Goal: Entertainment & Leisure: Browse casually

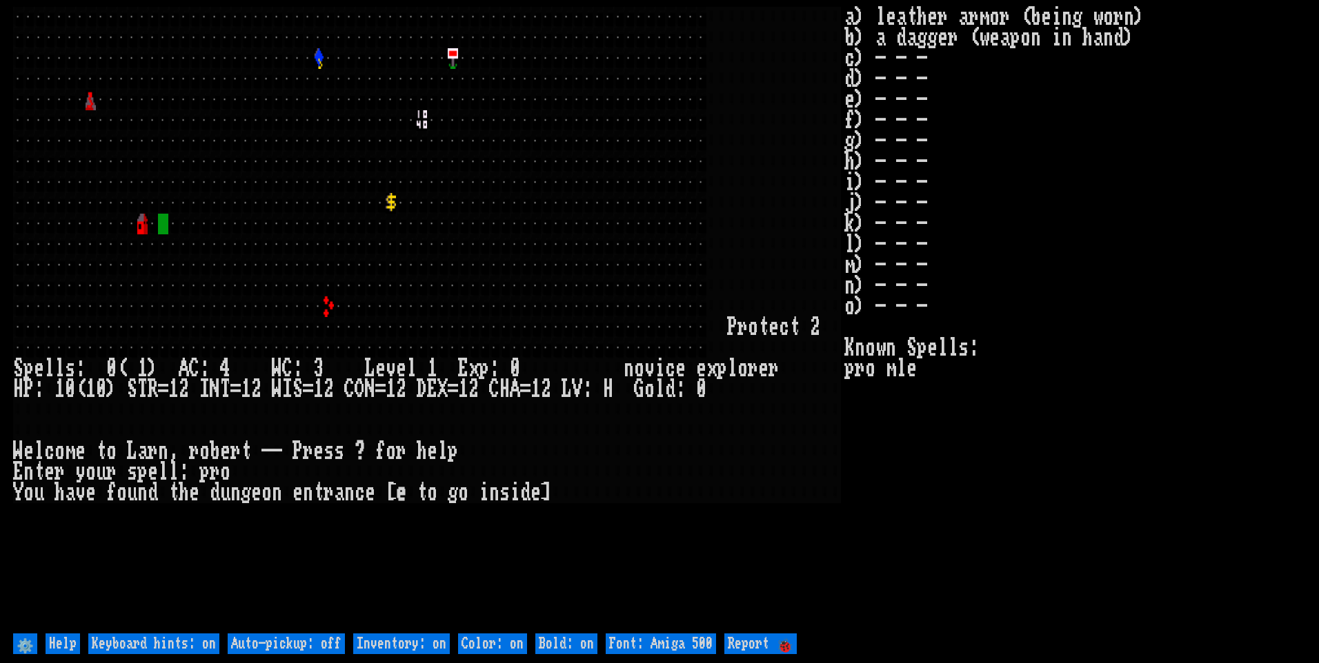
drag, startPoint x: 278, startPoint y: 646, endPoint x: 312, endPoint y: 646, distance: 33.8
click at [279, 645] on off "Auto-pickup: off" at bounding box center [286, 644] width 117 height 21
type off "Auto-pickup: on"
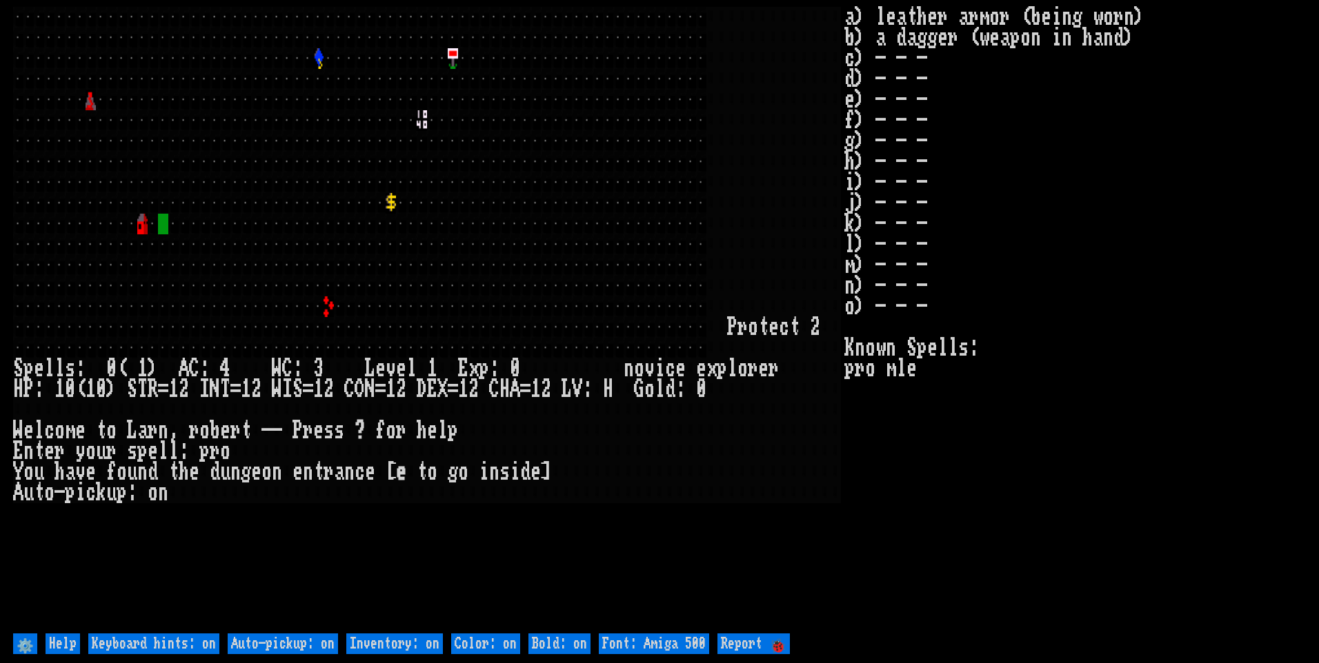
click at [397, 650] on on "Inventory: on" at bounding box center [394, 644] width 97 height 21
type on "Inventory: off"
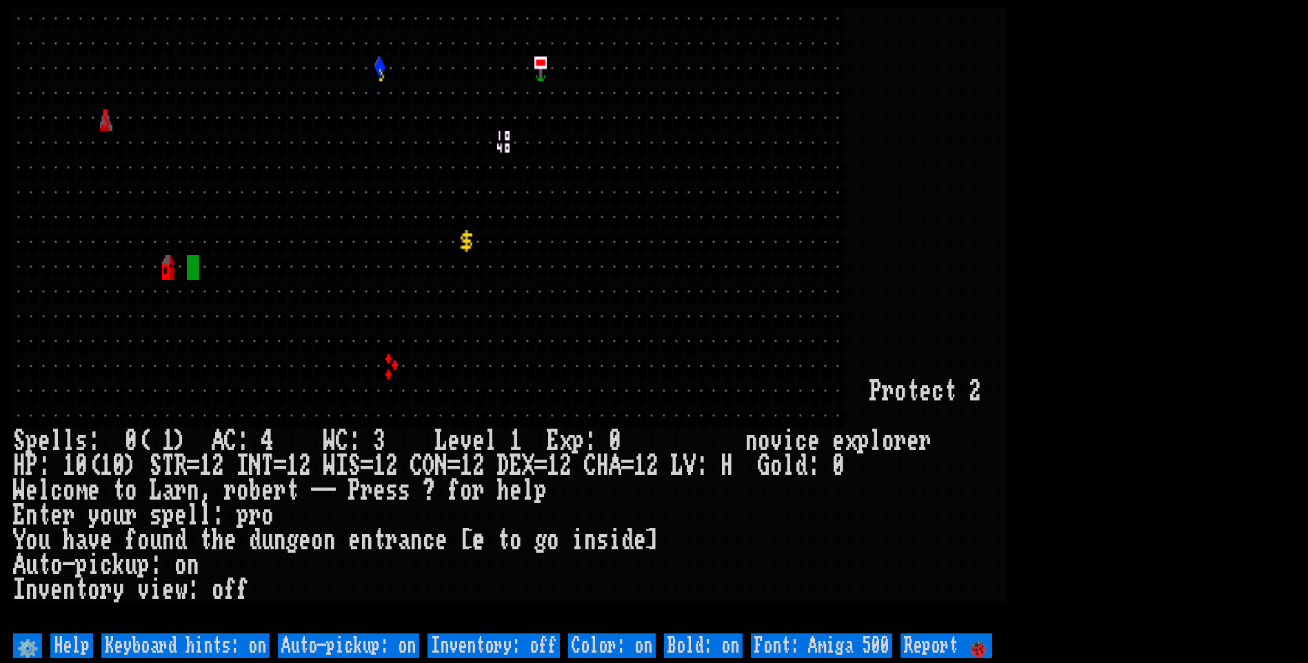
click at [837, 646] on 500 "Font: Amiga 500" at bounding box center [821, 646] width 141 height 25
type 500 "Font: Amiga 1200"
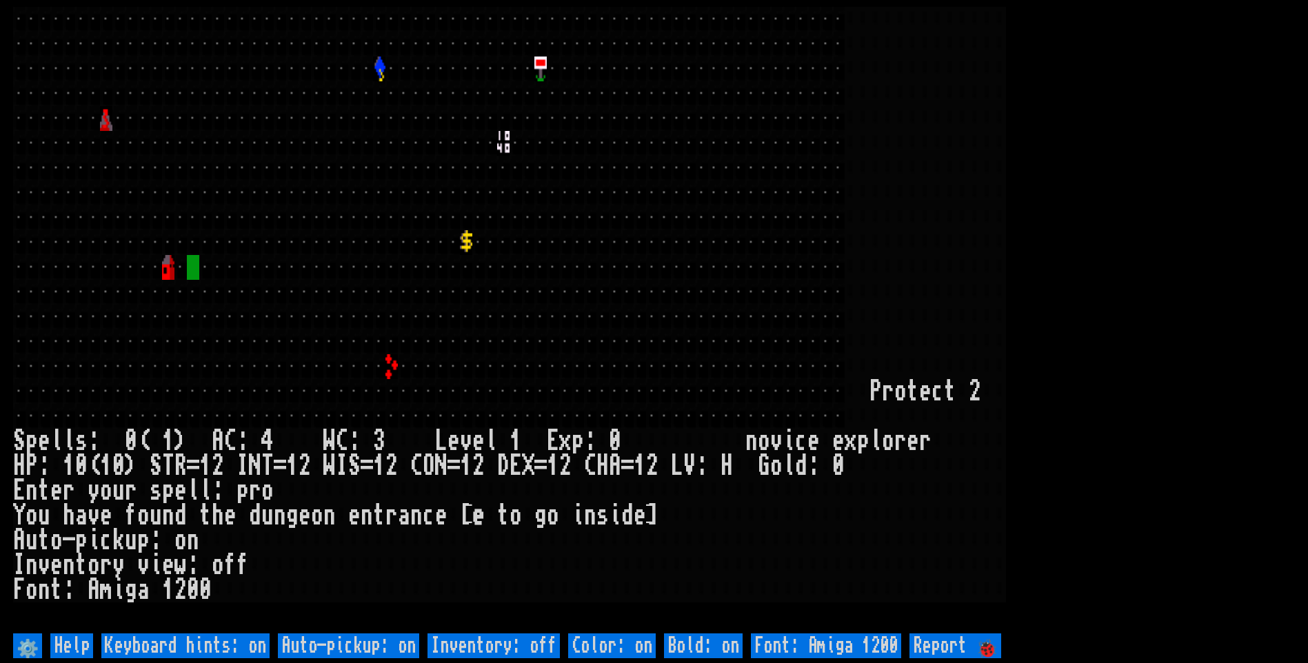
click at [1197, 281] on larn at bounding box center [654, 318] width 1282 height 623
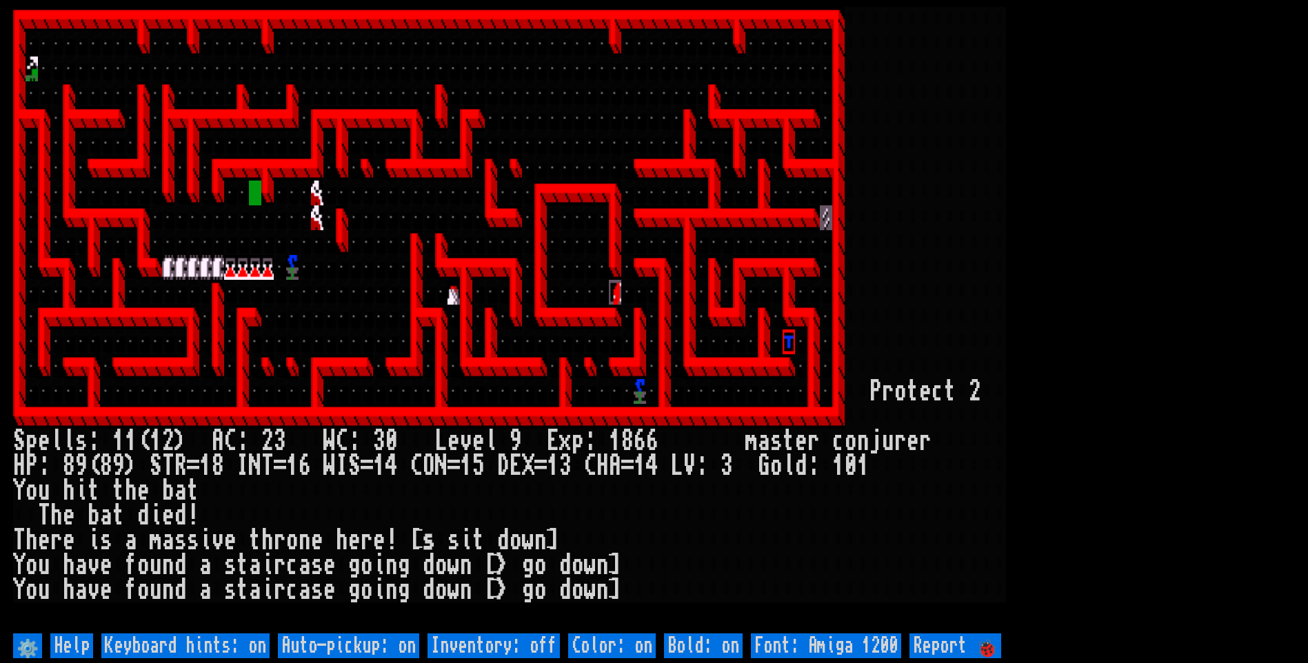
click at [386, 641] on off "Auto-pickup: on" at bounding box center [348, 646] width 141 height 25
type off "Auto-pickup: off"
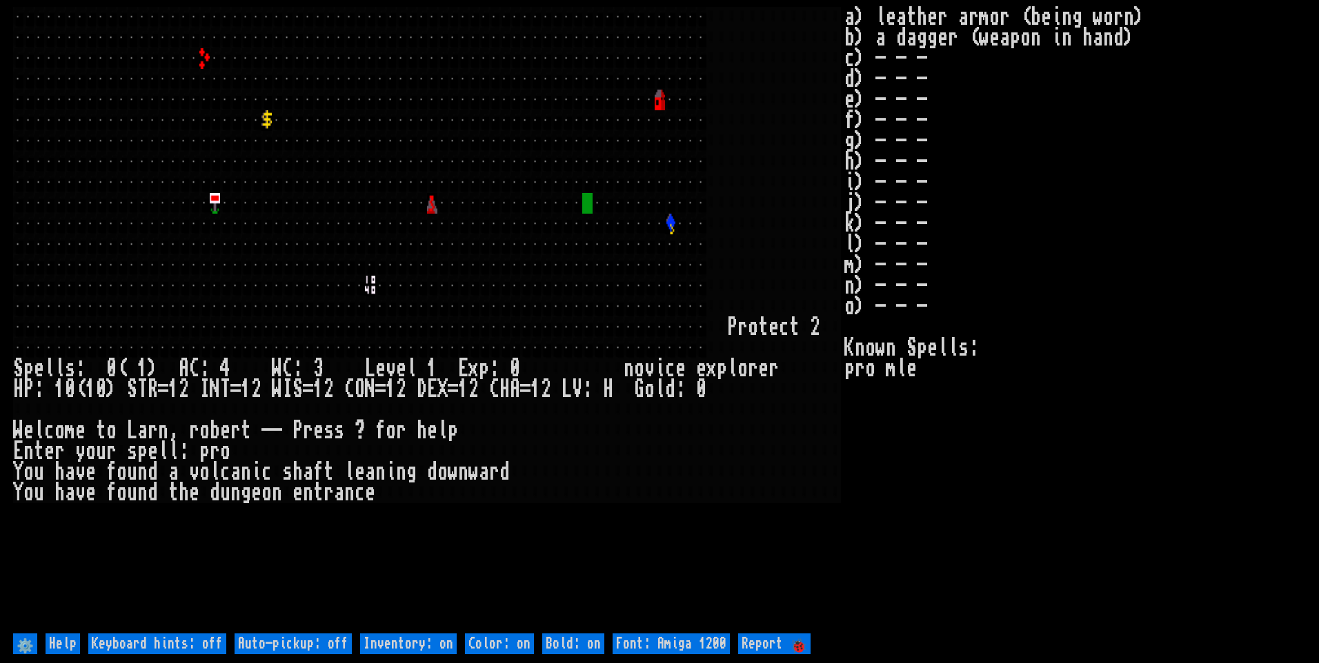
drag, startPoint x: 322, startPoint y: 644, endPoint x: 368, endPoint y: 646, distance: 45.5
click at [323, 643] on off "Auto-pickup: off" at bounding box center [292, 644] width 117 height 21
type off "Auto-pickup: on"
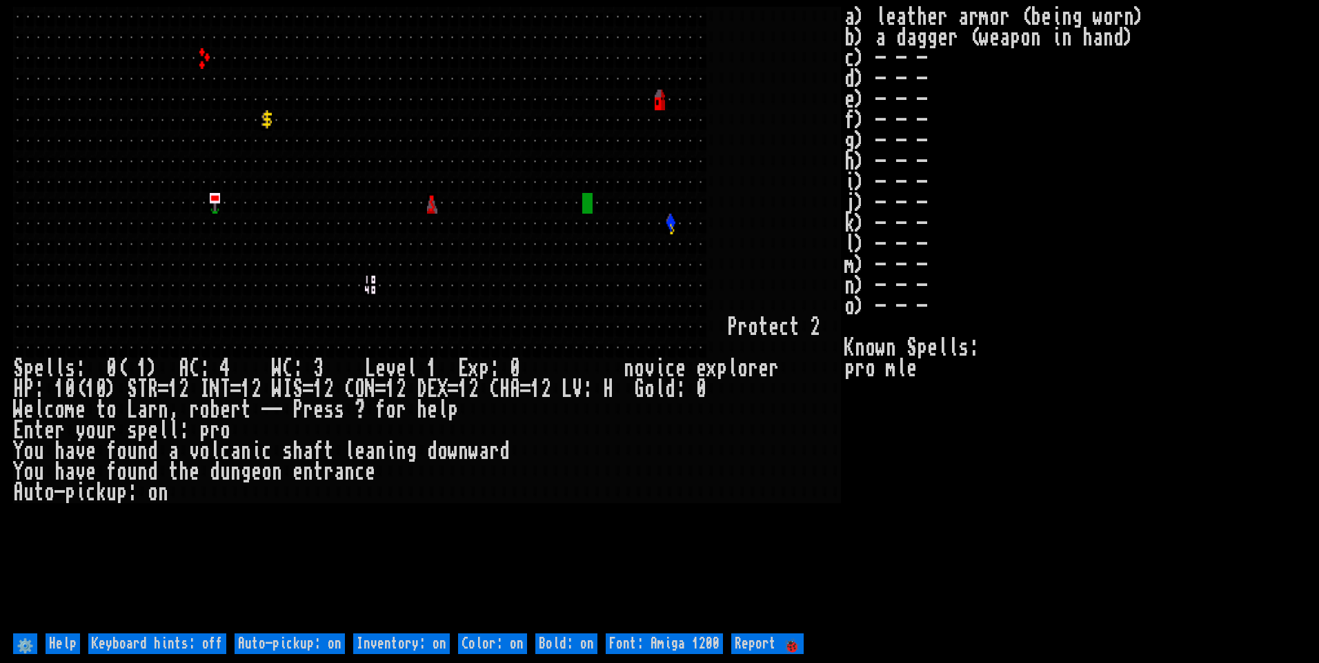
drag, startPoint x: 381, startPoint y: 646, endPoint x: 412, endPoint y: 645, distance: 30.4
click at [382, 646] on on "Inventory: on" at bounding box center [401, 644] width 97 height 21
type on "Inventory: off"
